Goal: Information Seeking & Learning: Learn about a topic

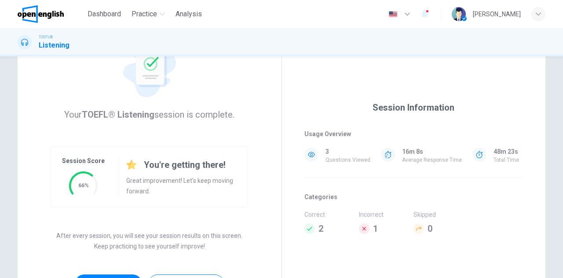
scroll to position [132, 0]
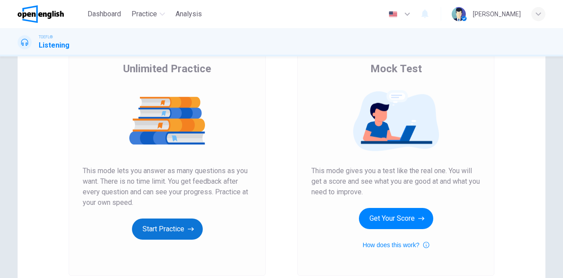
scroll to position [148, 0]
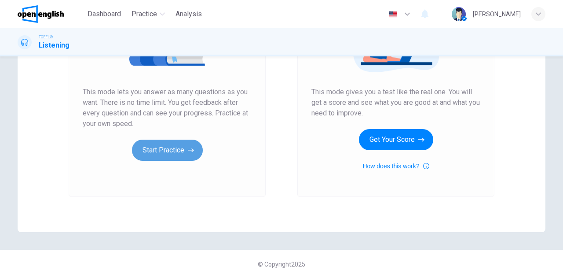
click at [172, 142] on button "Start Practice" at bounding box center [167, 149] width 71 height 21
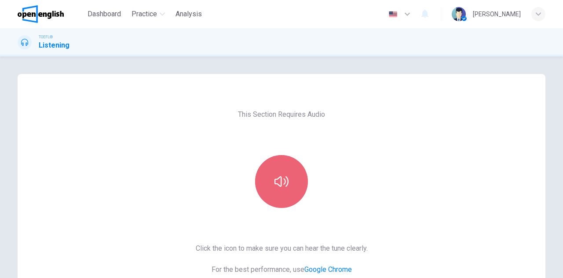
click at [275, 177] on icon "button" at bounding box center [281, 181] width 14 height 14
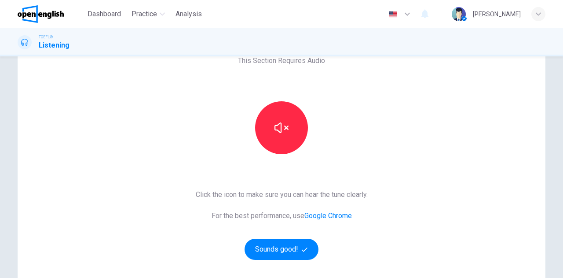
scroll to position [132, 0]
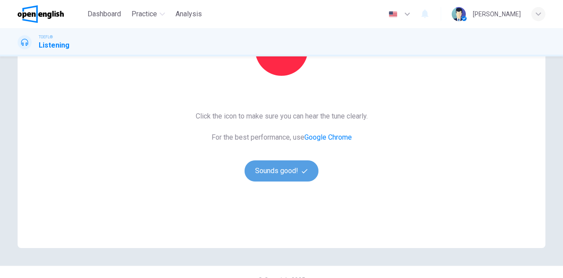
click at [269, 170] on button "Sounds good!" at bounding box center [282, 170] width 74 height 21
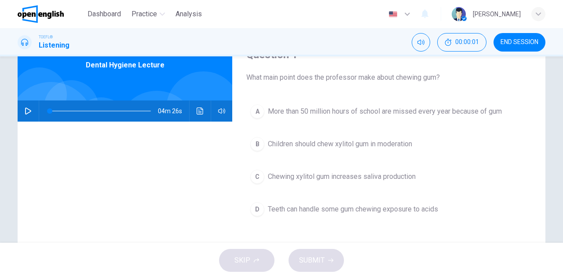
scroll to position [44, 0]
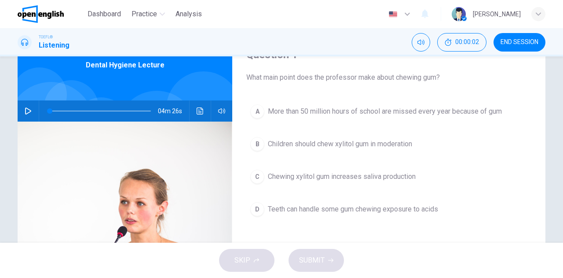
click at [26, 110] on icon "button" at bounding box center [28, 110] width 7 height 7
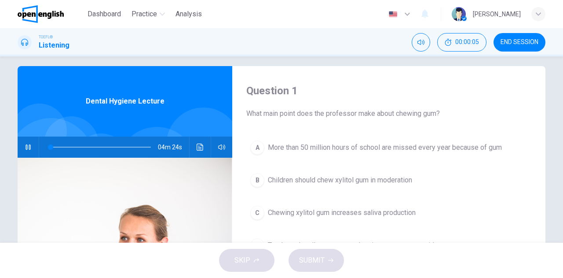
scroll to position [0, 0]
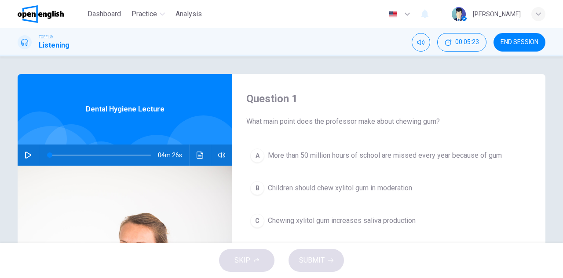
click at [25, 157] on icon "button" at bounding box center [28, 154] width 6 height 7
click at [50, 156] on span at bounding box center [100, 155] width 101 height 12
click at [28, 154] on icon "button" at bounding box center [28, 154] width 5 height 5
click at [205, 152] on div "04m 18s" at bounding box center [125, 154] width 215 height 21
click at [200, 153] on icon "Click to see the audio transcription" at bounding box center [200, 154] width 7 height 7
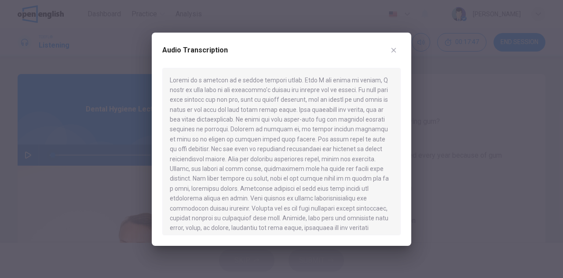
drag, startPoint x: 97, startPoint y: 130, endPoint x: 47, endPoint y: 146, distance: 52.7
click at [97, 130] on div at bounding box center [281, 139] width 563 height 278
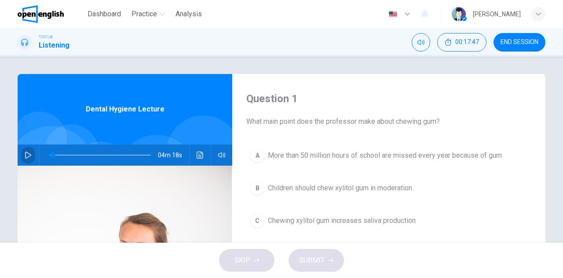
click at [25, 154] on icon "button" at bounding box center [28, 154] width 7 height 7
click at [104, 122] on div "Dental Hygiene Lecture" at bounding box center [125, 109] width 215 height 70
click at [26, 154] on icon "button" at bounding box center [28, 154] width 7 height 7
click at [21, 158] on button "button" at bounding box center [28, 154] width 14 height 21
drag, startPoint x: 87, startPoint y: 156, endPoint x: 33, endPoint y: 149, distance: 54.2
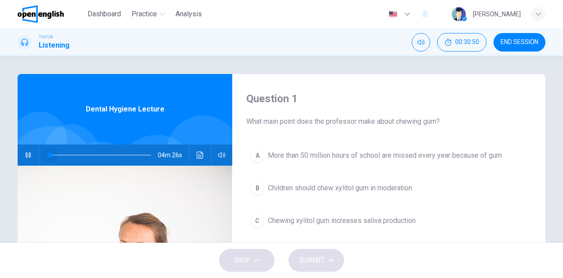
click at [33, 149] on div "04m 26s" at bounding box center [125, 154] width 215 height 21
click at [71, 91] on div "Dental Hygiene Lecture" at bounding box center [125, 109] width 215 height 70
click at [21, 152] on button "button" at bounding box center [28, 154] width 14 height 21
click at [197, 153] on icon "Click to see the audio transcription" at bounding box center [200, 154] width 7 height 7
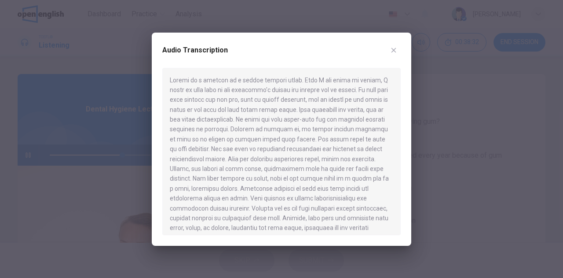
click at [57, 157] on div at bounding box center [281, 139] width 563 height 278
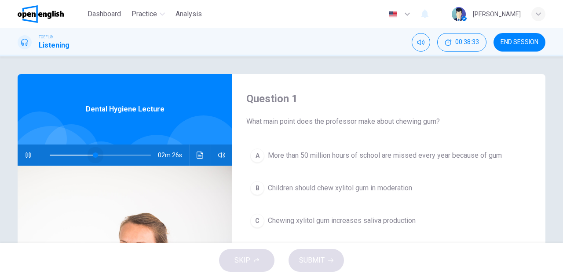
drag, startPoint x: 120, startPoint y: 154, endPoint x: 13, endPoint y: 146, distance: 107.2
click at [14, 146] on div "Question 1 What main point does the professor make about chewing gum? A More th…" at bounding box center [282, 227] width 556 height 306
click at [198, 153] on icon "Click to see the audio transcription" at bounding box center [200, 154] width 7 height 7
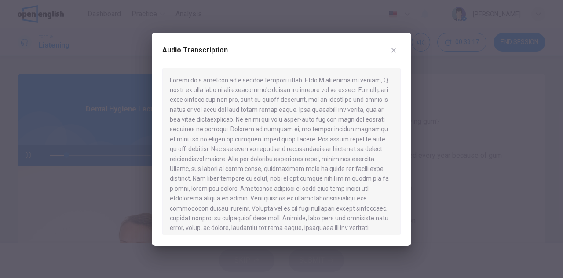
scroll to position [44, 0]
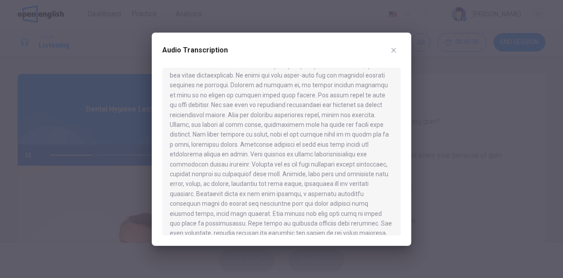
click at [62, 148] on div at bounding box center [281, 139] width 563 height 278
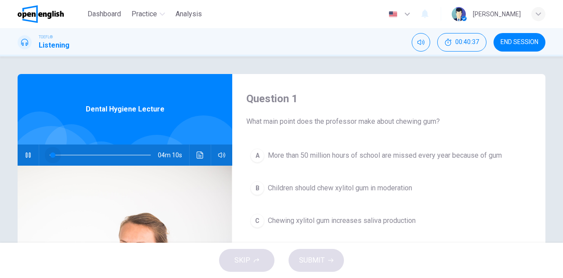
drag, startPoint x: 92, startPoint y: 155, endPoint x: 43, endPoint y: 156, distance: 48.8
click at [50, 156] on span at bounding box center [52, 154] width 5 height 5
click at [194, 154] on button "Click to see the audio transcription" at bounding box center [200, 154] width 14 height 21
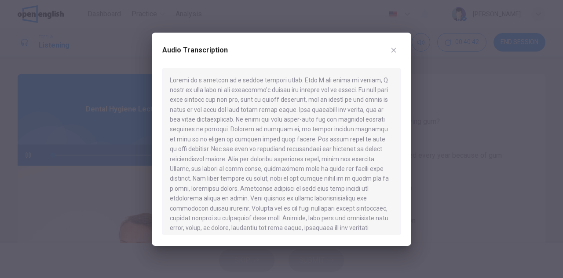
click at [98, 101] on div at bounding box center [281, 139] width 563 height 278
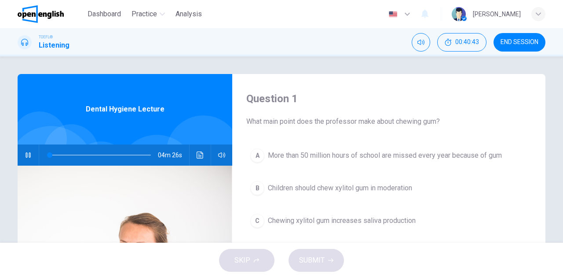
click at [26, 158] on button "button" at bounding box center [28, 154] width 14 height 21
drag, startPoint x: 51, startPoint y: 155, endPoint x: 19, endPoint y: 151, distance: 31.5
click at [19, 151] on div "04m 24s" at bounding box center [125, 154] width 215 height 21
click at [198, 153] on icon "Click to see the audio transcription" at bounding box center [200, 154] width 7 height 7
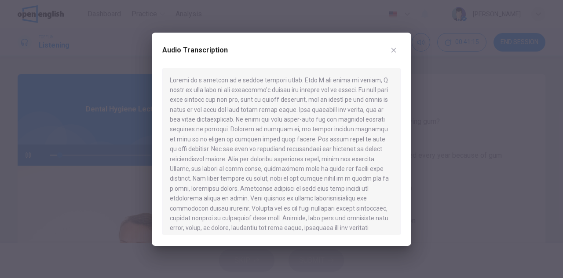
click at [20, 159] on div at bounding box center [281, 139] width 563 height 278
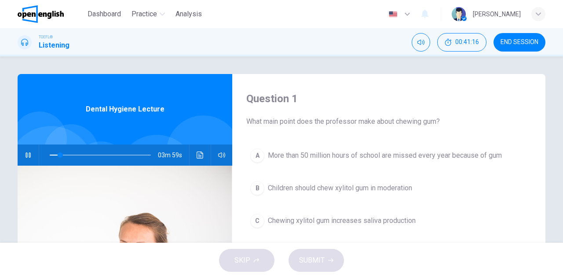
click at [25, 156] on icon "button" at bounding box center [28, 154] width 7 height 7
click at [27, 157] on icon "button" at bounding box center [28, 154] width 7 height 7
click at [200, 155] on icon "Click to see the audio transcription" at bounding box center [200, 154] width 7 height 7
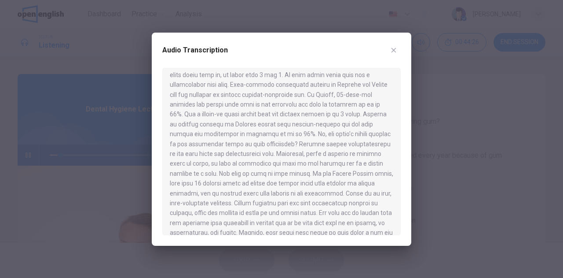
scroll to position [261, 0]
type input "**"
